Goal: Information Seeking & Learning: Find specific fact

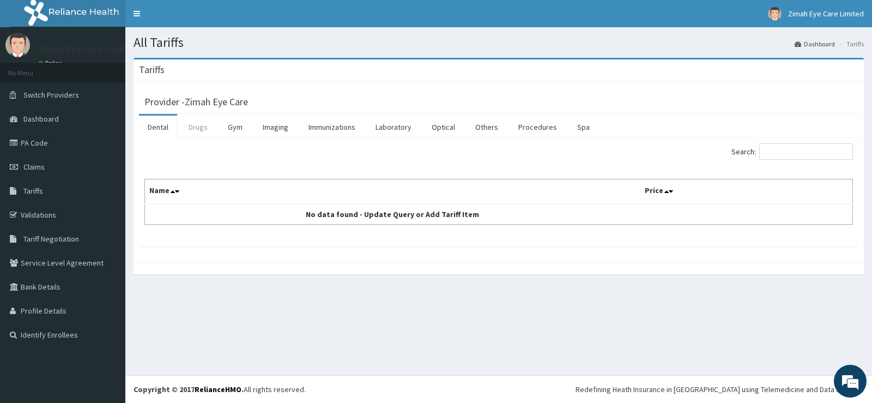
click at [197, 128] on link "Drugs" at bounding box center [198, 127] width 37 height 23
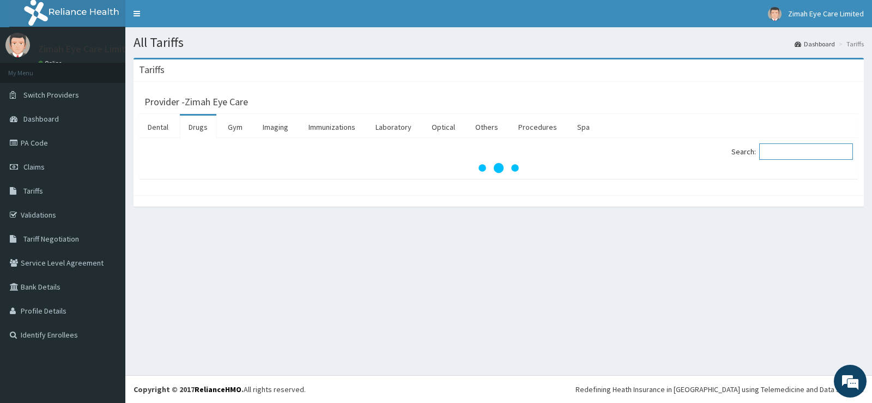
click at [786, 152] on input "Search:" at bounding box center [806, 151] width 94 height 16
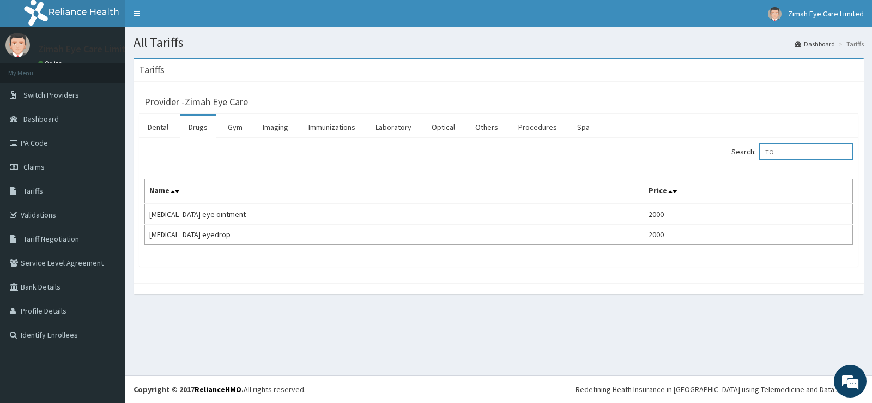
type input "T"
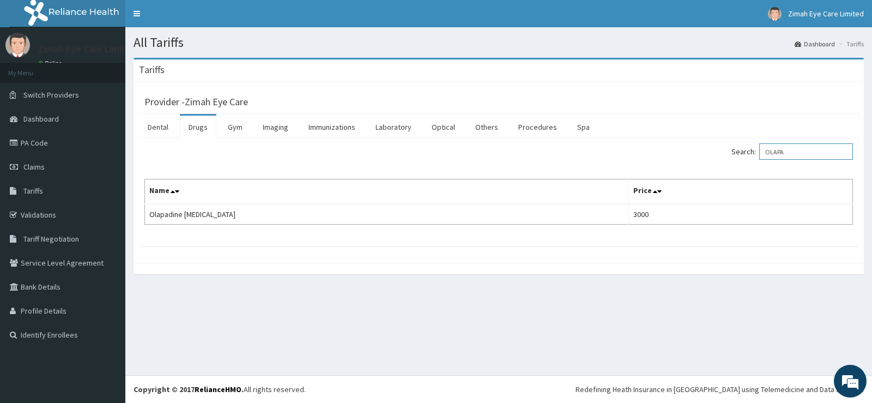
drag, startPoint x: 807, startPoint y: 150, endPoint x: 764, endPoint y: 150, distance: 43.6
click at [764, 150] on label "Search: OLAPA" at bounding box center [793, 151] width 122 height 16
type input "SCHIR"
click at [558, 127] on link "Procedures" at bounding box center [538, 127] width 56 height 23
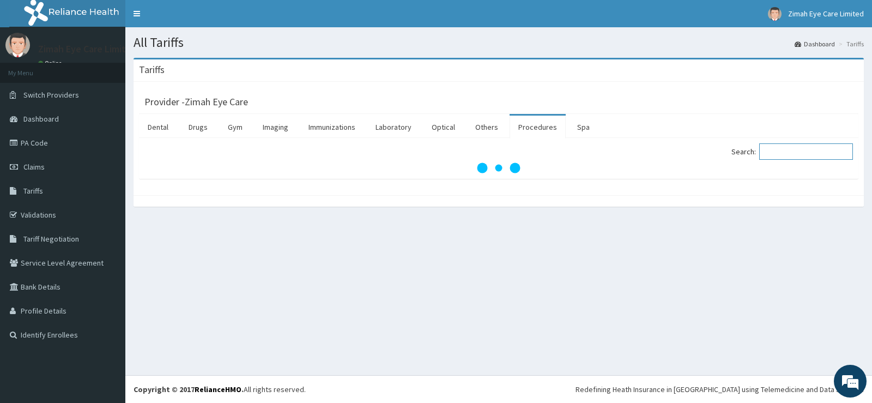
click at [792, 155] on input "Search:" at bounding box center [806, 151] width 94 height 16
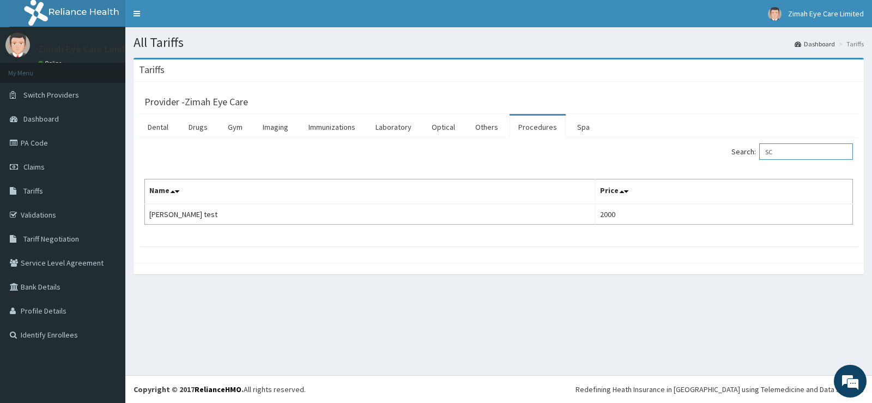
type input "S"
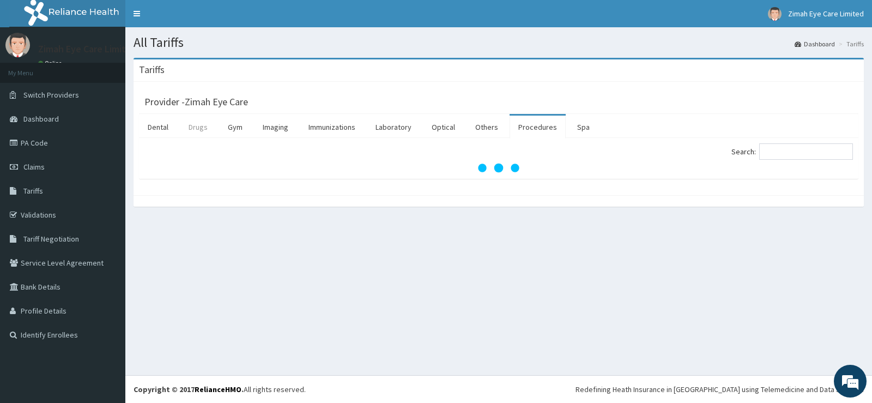
click at [200, 124] on link "Drugs" at bounding box center [198, 127] width 37 height 23
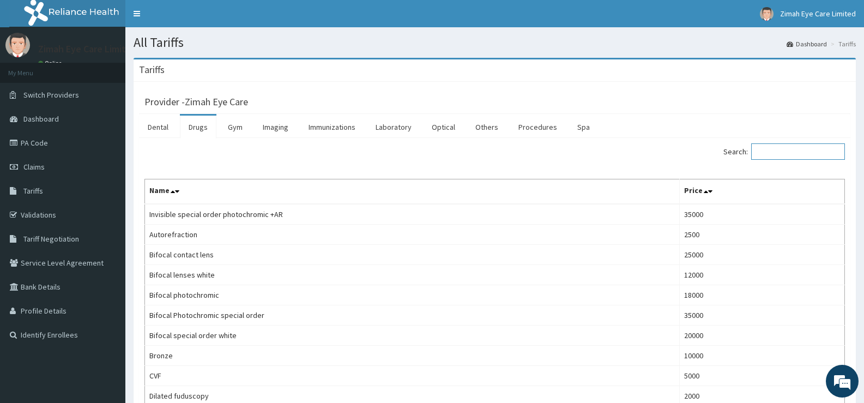
click at [788, 158] on input "Search:" at bounding box center [798, 151] width 94 height 16
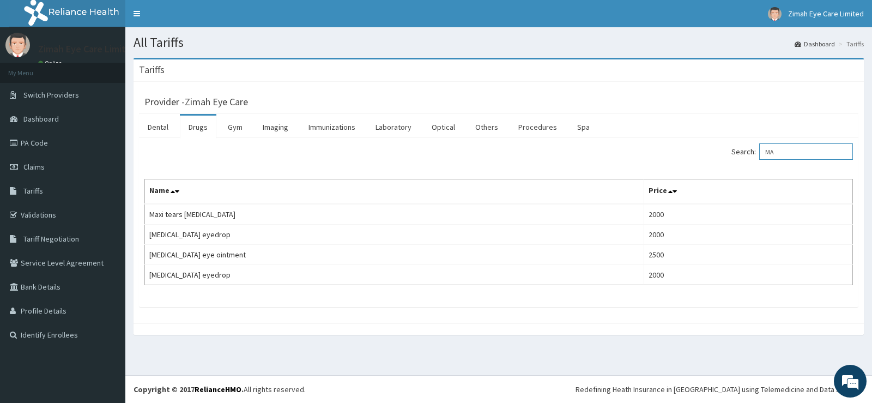
type input "M"
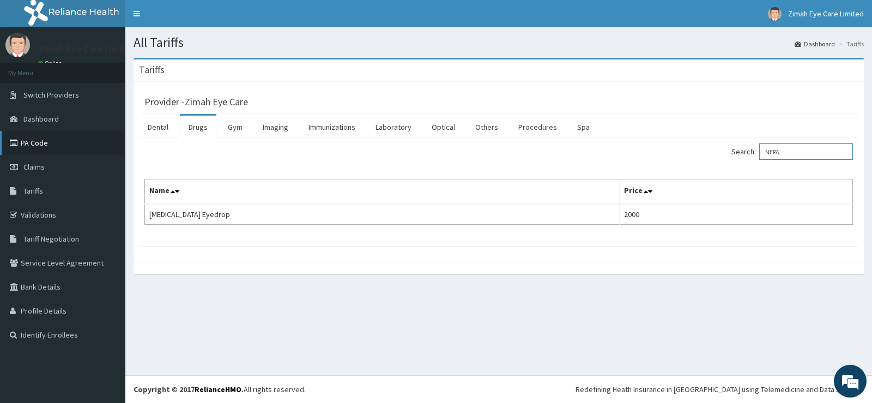
type input "NEPA"
click at [57, 137] on link "PA Code" at bounding box center [62, 143] width 125 height 24
